Goal: Check status: Verify the current state of an ongoing process or item

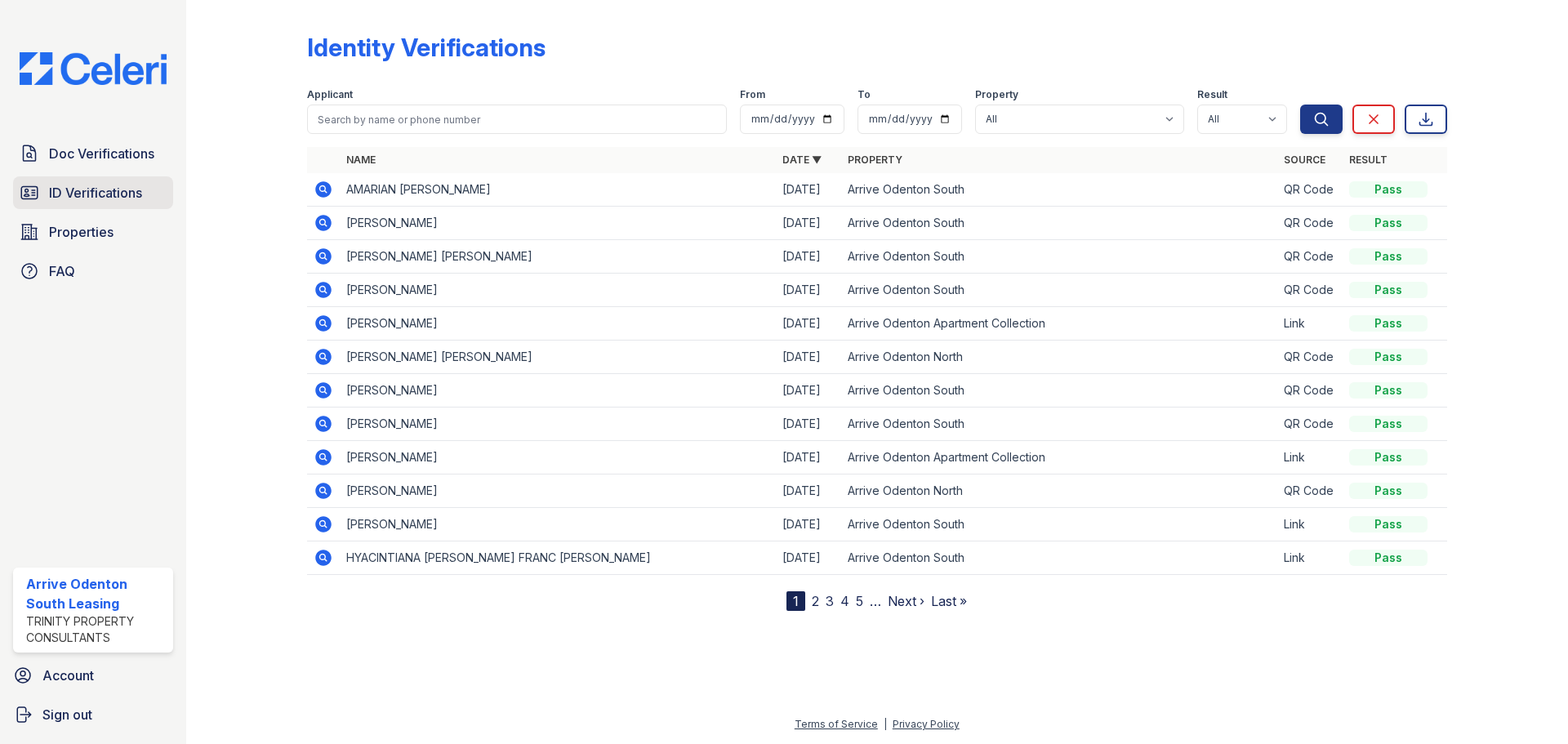
click at [110, 182] on link "ID Verifications" at bounding box center [93, 193] width 160 height 33
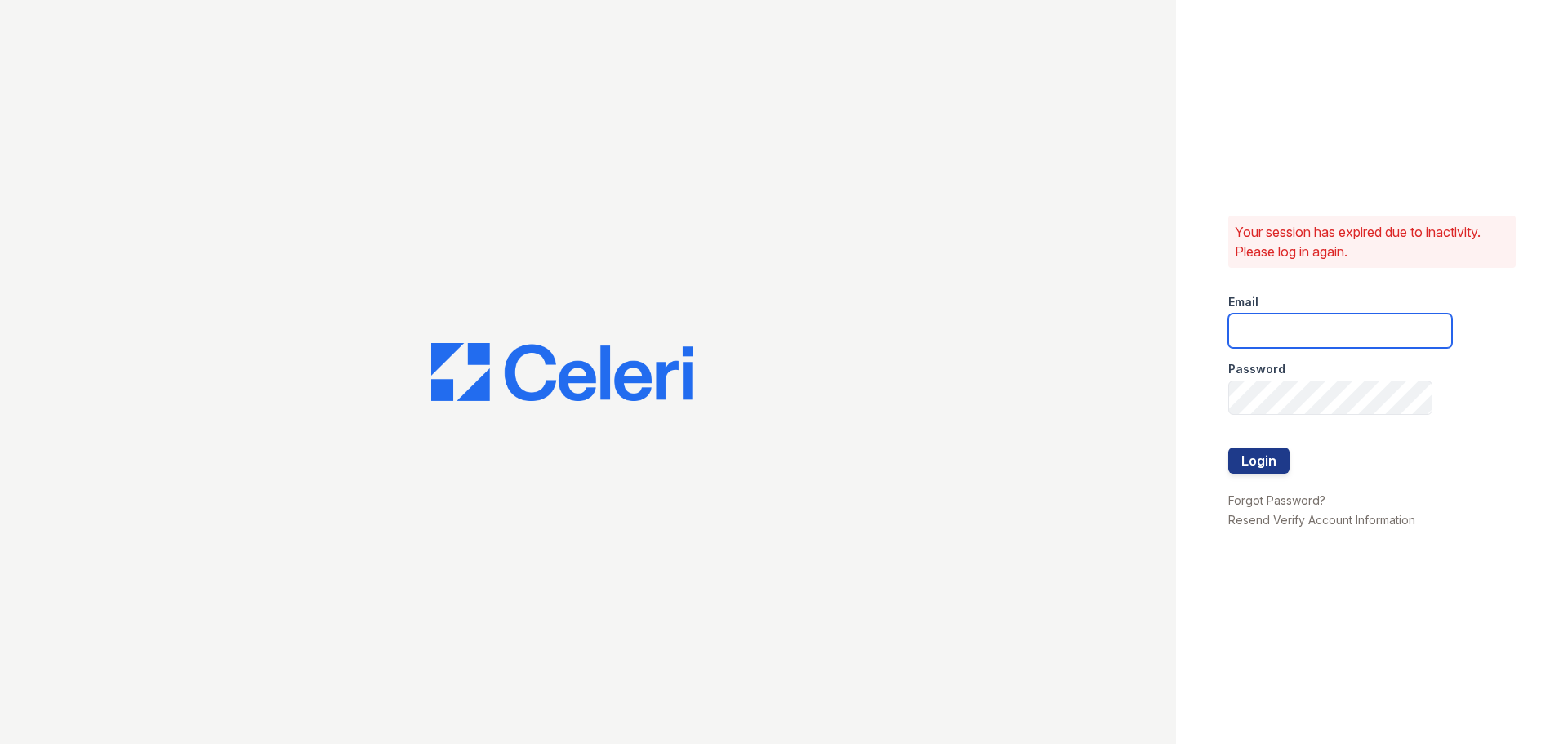
type input "arriveodentonsouth@trinity-pm.com"
click at [1271, 468] on button "Login" at bounding box center [1259, 460] width 61 height 27
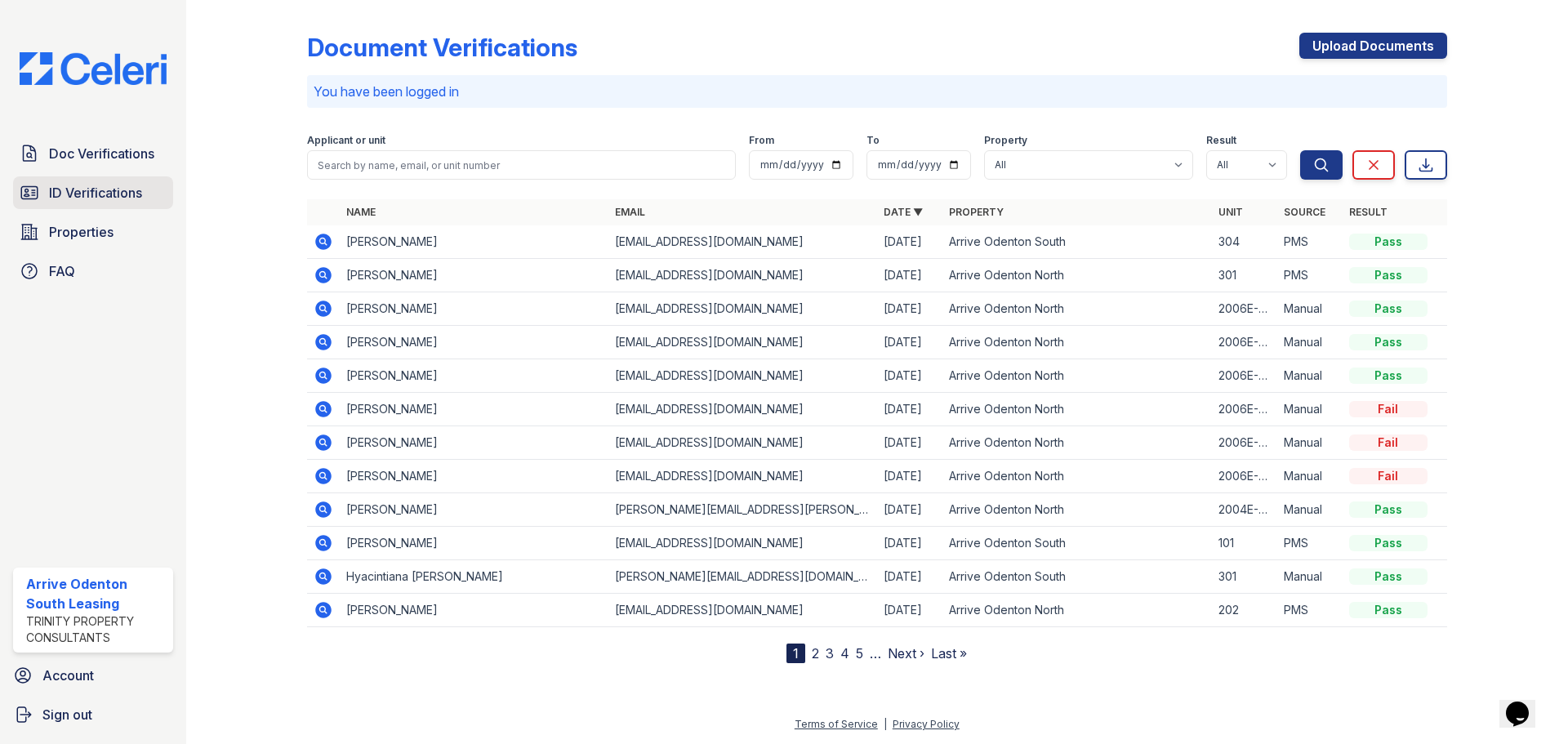
click at [77, 196] on span "ID Verifications" at bounding box center [95, 193] width 93 height 19
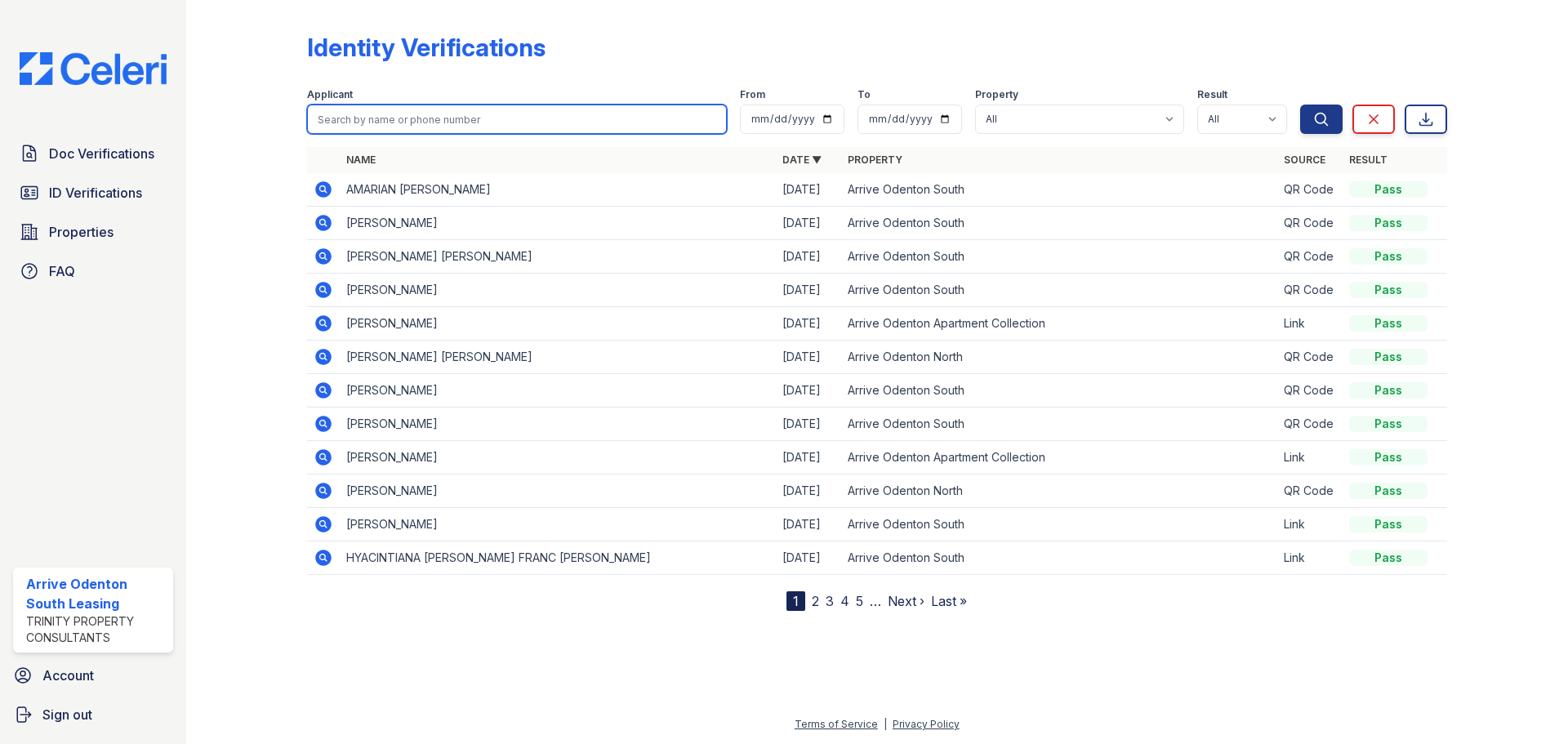
click at [398, 125] on input "search" at bounding box center [516, 118] width 420 height 29
type input "[PERSON_NAME]"
click at [1300, 104] on button "Search" at bounding box center [1321, 118] width 42 height 29
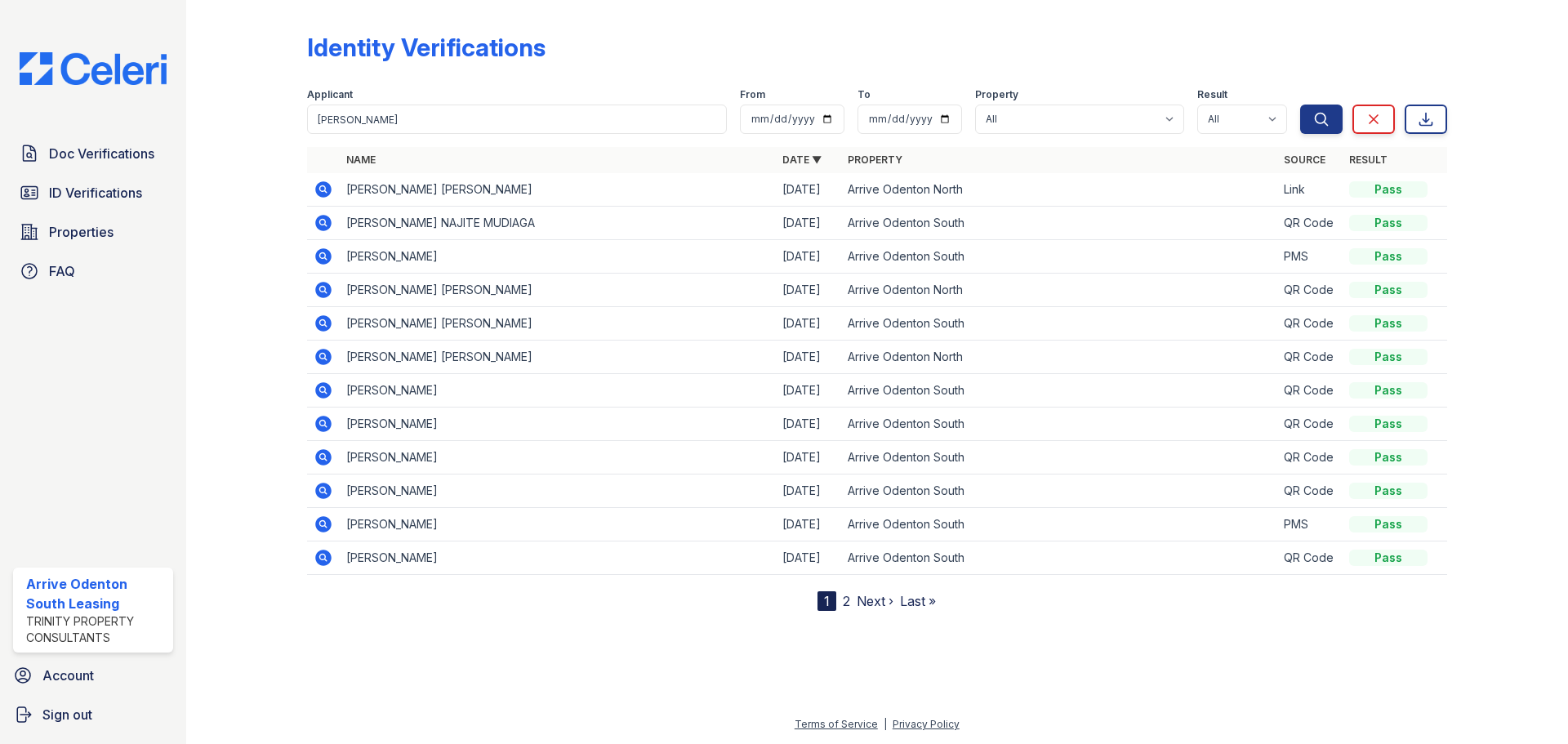
click at [843, 604] on link "2" at bounding box center [847, 601] width 7 height 16
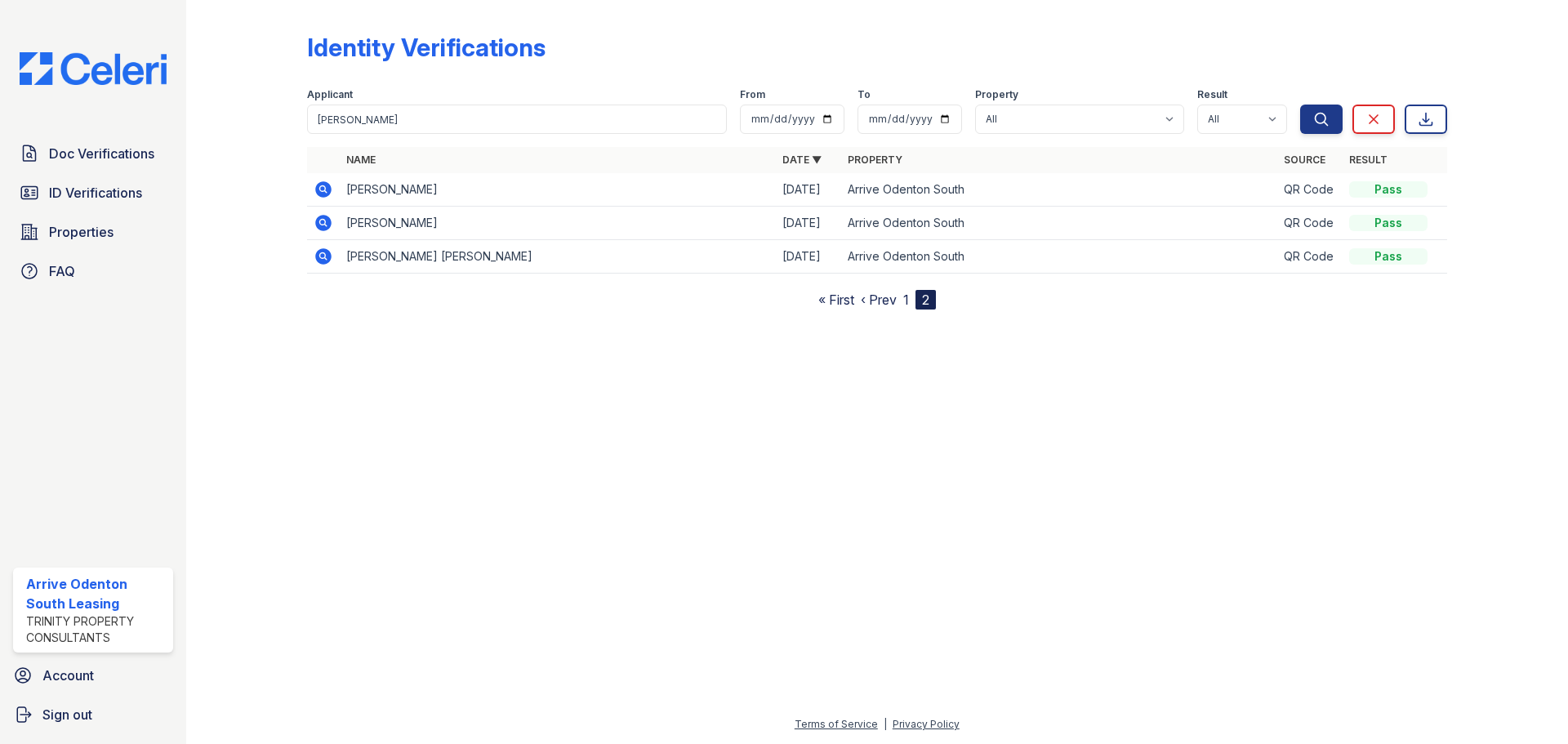
click at [903, 295] on link "1" at bounding box center [906, 300] width 5 height 16
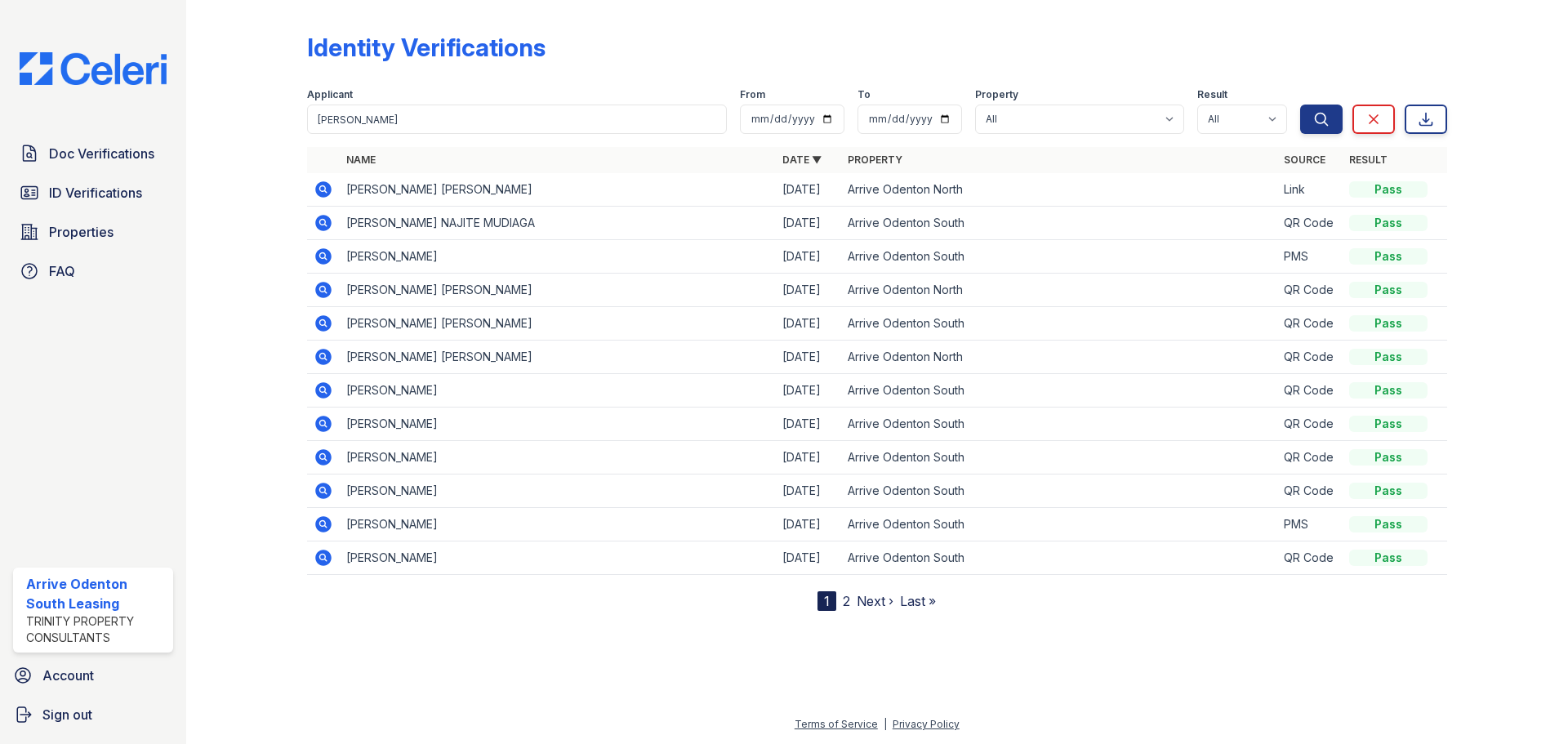
click at [319, 187] on icon at bounding box center [323, 189] width 16 height 16
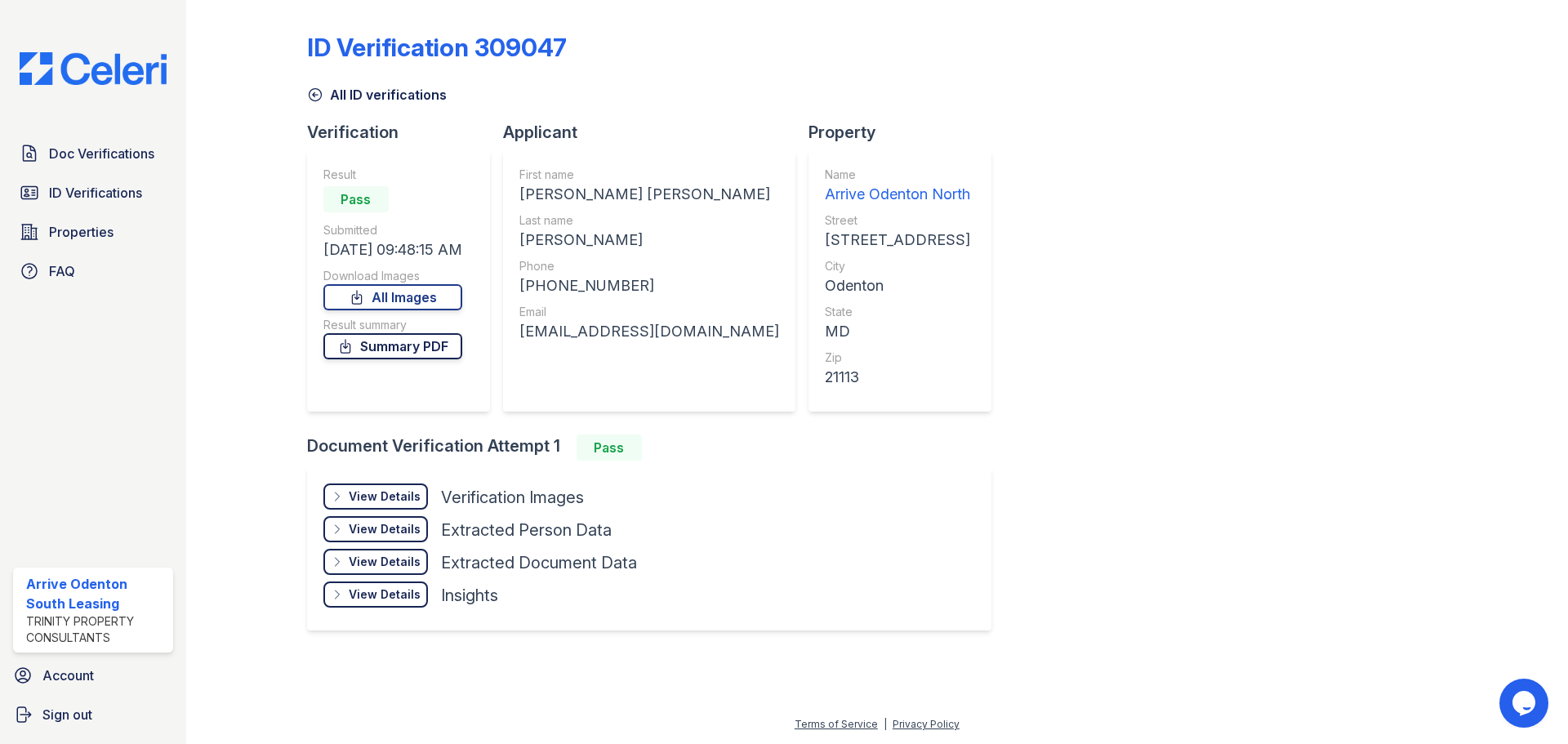
click at [440, 353] on link "Summary PDF" at bounding box center [392, 346] width 139 height 27
